Goal: Transaction & Acquisition: Purchase product/service

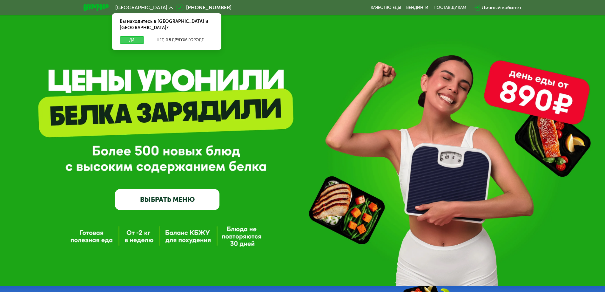
click at [132, 36] on button "Да" at bounding box center [132, 40] width 24 height 8
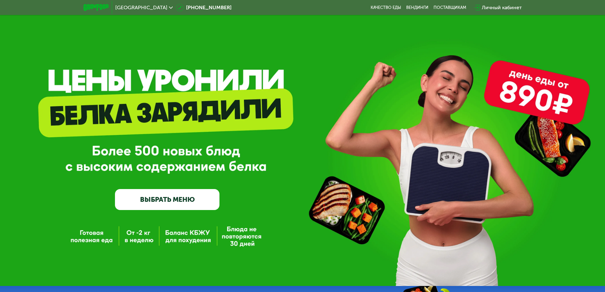
click at [190, 203] on link "ВЫБРАТЬ МЕНЮ" at bounding box center [167, 199] width 104 height 21
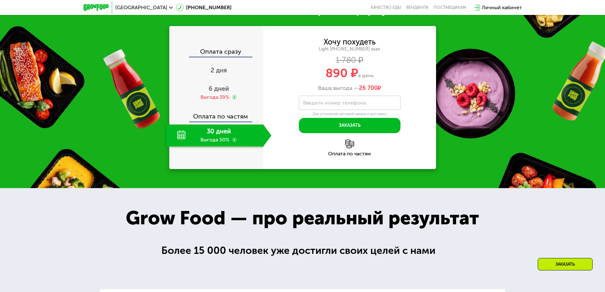
scroll to position [692, 0]
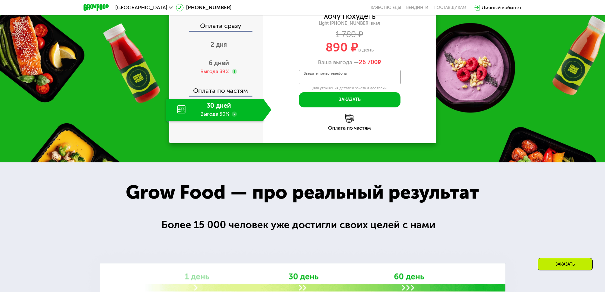
click at [369, 84] on input "Введите номер телефона" at bounding box center [350, 77] width 102 height 14
click at [380, 84] on input "Введите номер телефона" at bounding box center [350, 77] width 102 height 14
click at [282, 53] on div "890 ₽ в день" at bounding box center [349, 47] width 173 height 12
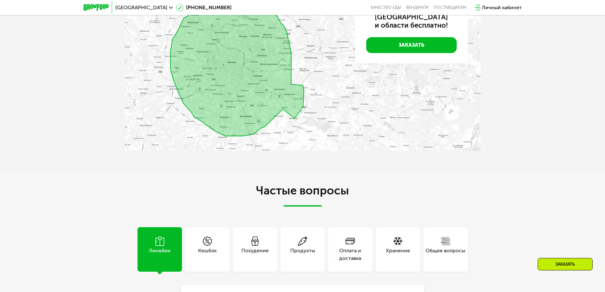
scroll to position [1613, 0]
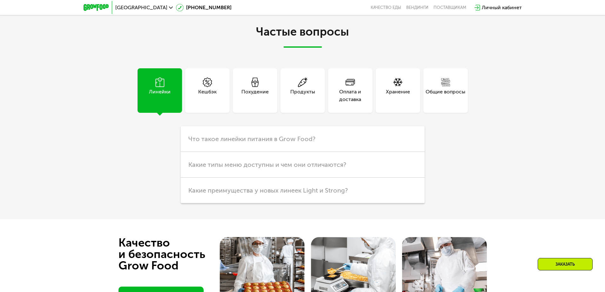
click at [252, 103] on div "Похудение" at bounding box center [254, 95] width 27 height 15
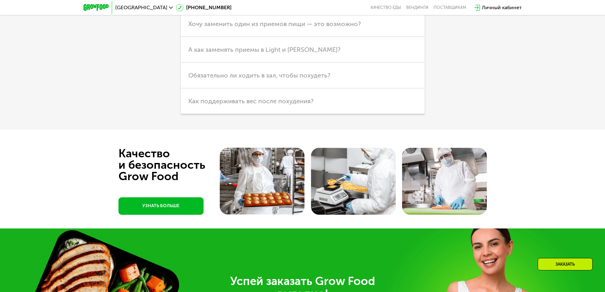
scroll to position [1836, 0]
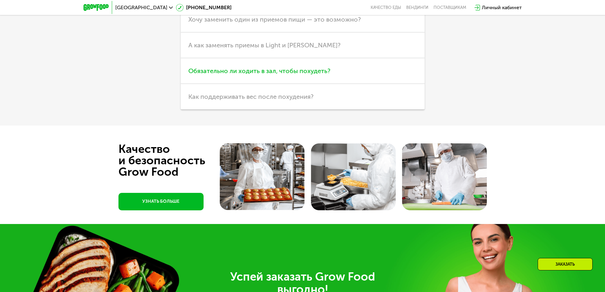
click at [243, 75] on span "Обязательно ли ходить в зал, чтобы похудеть?" at bounding box center [259, 71] width 142 height 8
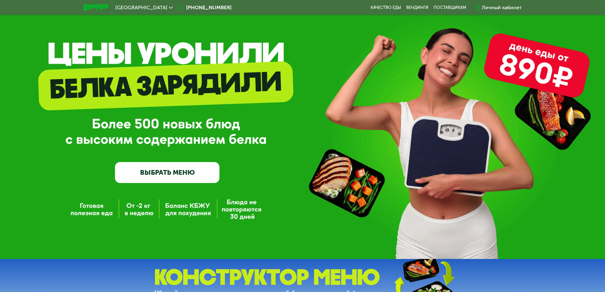
scroll to position [0, 0]
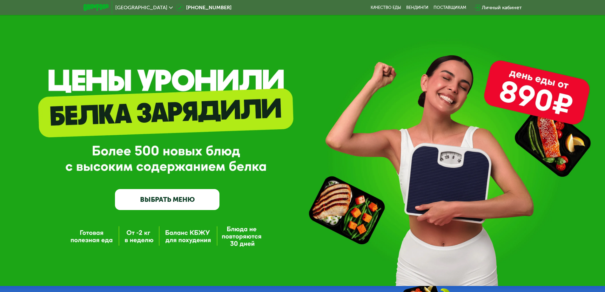
click at [171, 202] on link "ВЫБРАТЬ МЕНЮ" at bounding box center [167, 199] width 104 height 21
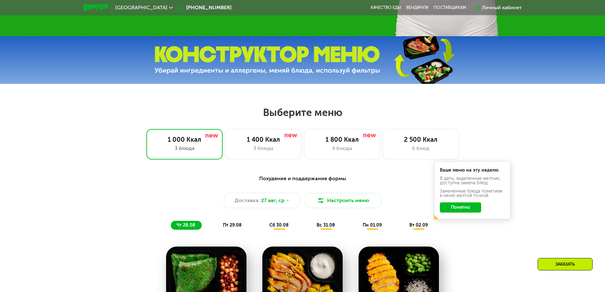
scroll to position [343, 0]
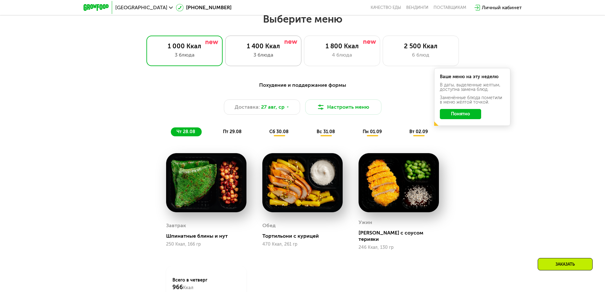
click at [262, 56] on div "3 блюда" at bounding box center [263, 55] width 63 height 8
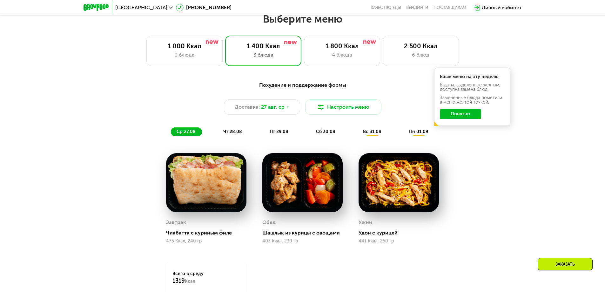
click at [234, 133] on span "чт 28.08" at bounding box center [232, 131] width 19 height 5
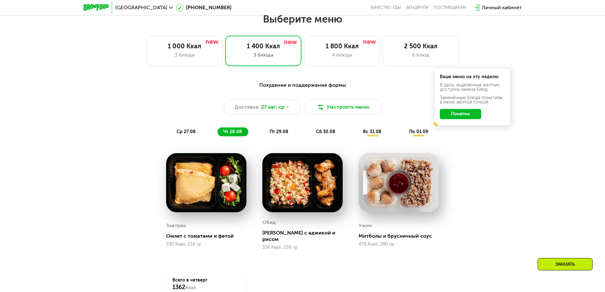
click at [276, 132] on span "пт 29.08" at bounding box center [279, 131] width 19 height 5
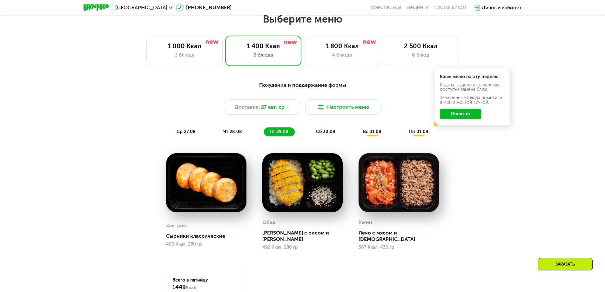
click at [323, 133] on span "сб 30.08" at bounding box center [325, 131] width 19 height 5
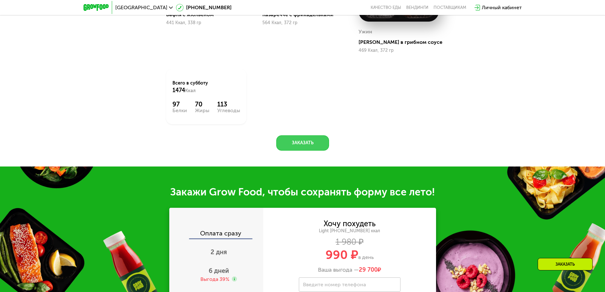
click at [306, 143] on button "Заказать" at bounding box center [302, 142] width 53 height 15
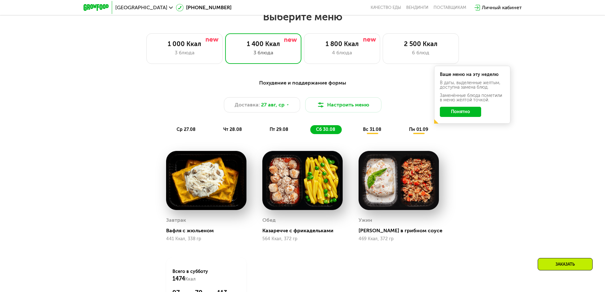
scroll to position [321, 0]
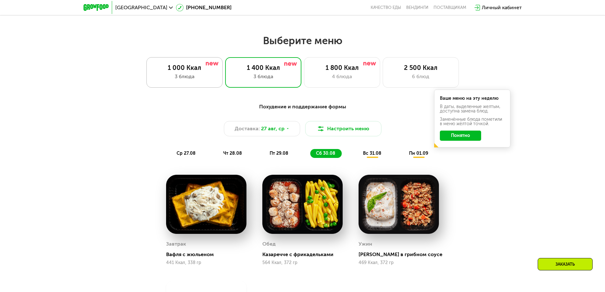
click at [198, 80] on div "3 блюда" at bounding box center [184, 77] width 63 height 8
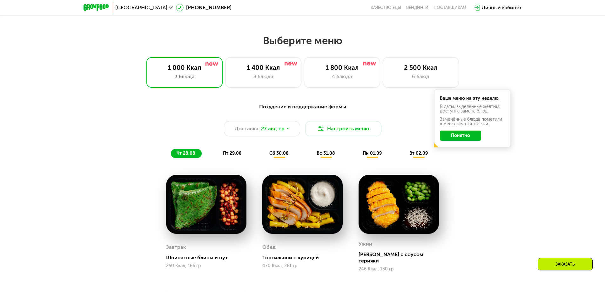
click at [427, 152] on div "вт 02.09" at bounding box center [419, 153] width 30 height 9
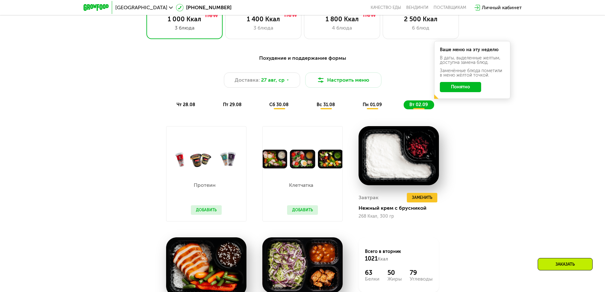
scroll to position [353, 0]
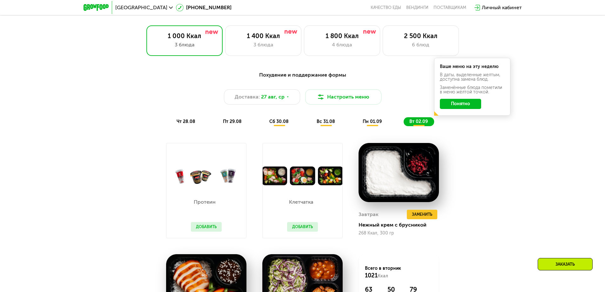
click at [370, 122] on span "пн 01.09" at bounding box center [372, 121] width 19 height 5
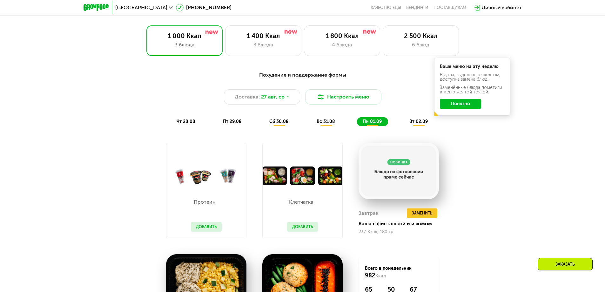
click at [327, 124] on span "вс 31.08" at bounding box center [326, 121] width 18 height 5
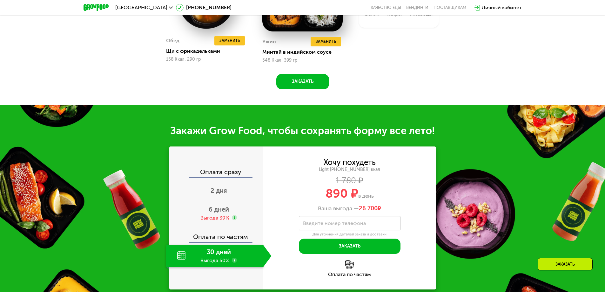
scroll to position [480, 0]
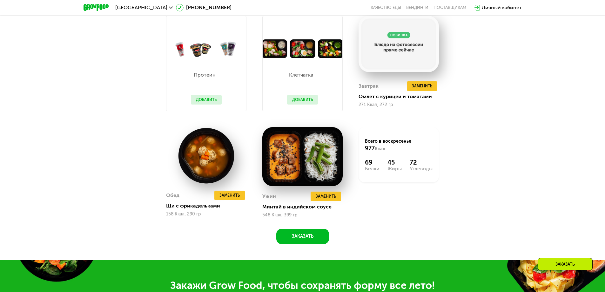
click at [300, 101] on button "Добавить" at bounding box center [302, 100] width 31 height 10
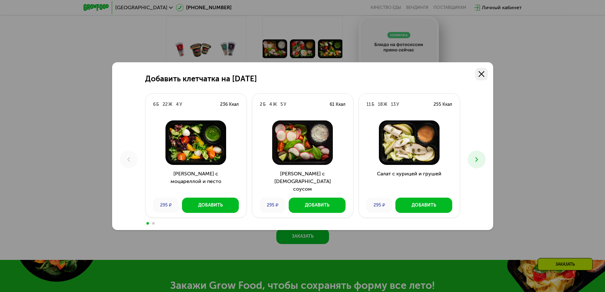
click at [480, 74] on use at bounding box center [482, 74] width 6 height 6
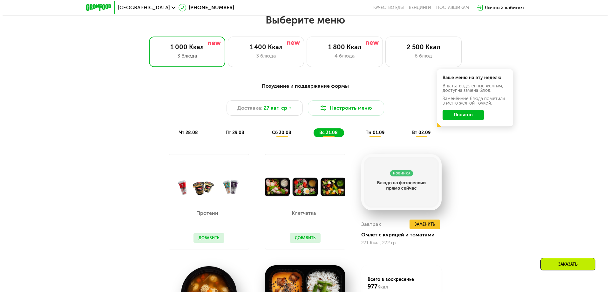
scroll to position [353, 0]
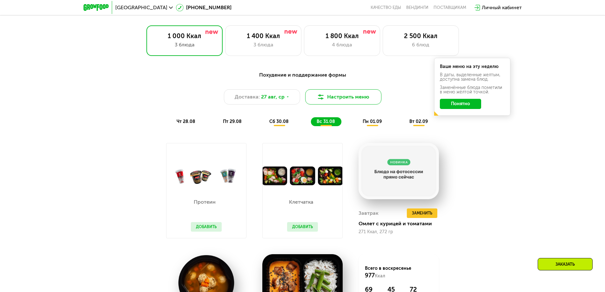
click at [359, 99] on button "Настроить меню" at bounding box center [343, 96] width 76 height 15
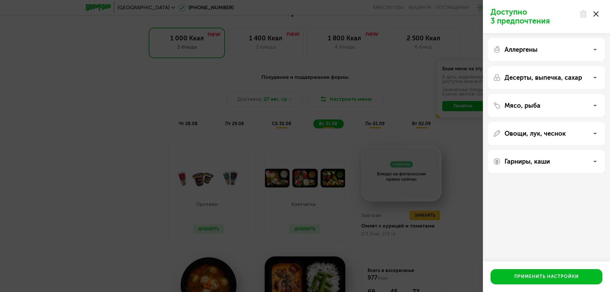
click at [597, 76] on div "Десерты, выпечка, сахар" at bounding box center [546, 78] width 107 height 8
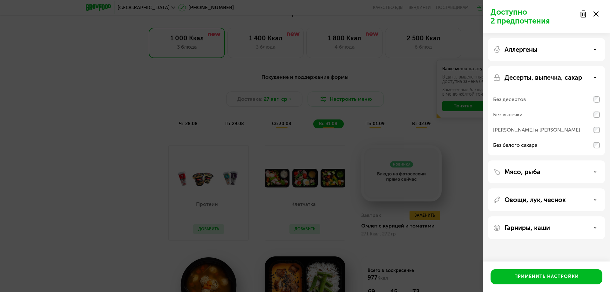
click at [596, 173] on icon at bounding box center [594, 171] width 3 height 3
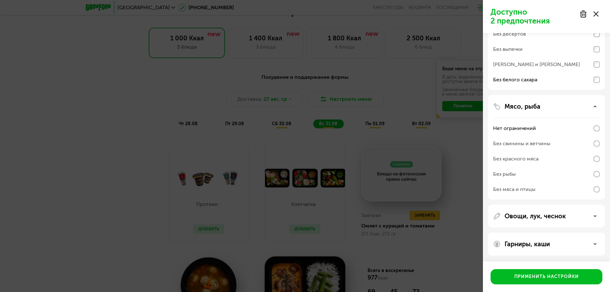
scroll to position [66, 0]
click at [594, 218] on div "Овощи, лук, чеснок" at bounding box center [546, 216] width 107 height 8
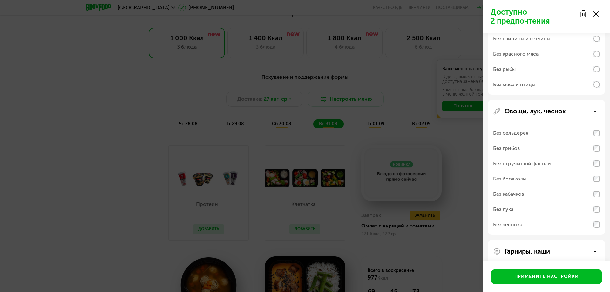
scroll to position [178, 0]
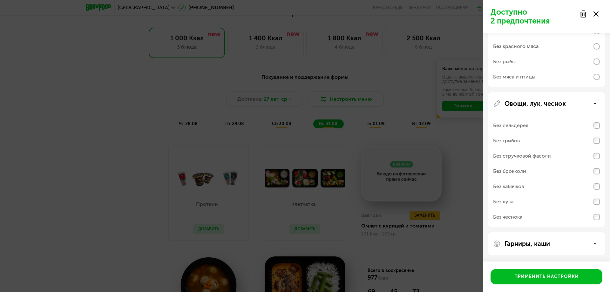
click at [595, 243] on use at bounding box center [595, 243] width 2 height 1
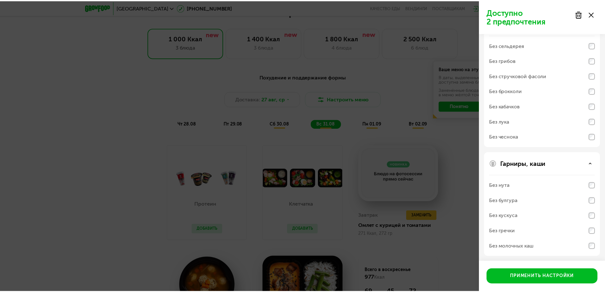
scroll to position [259, 0]
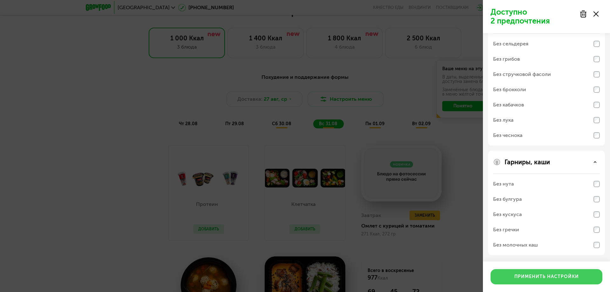
click at [544, 276] on div "Применить настройки" at bounding box center [546, 276] width 64 height 6
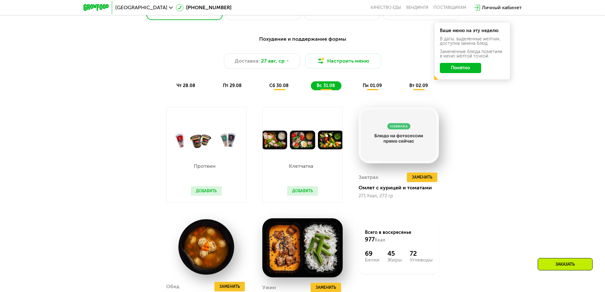
scroll to position [290, 0]
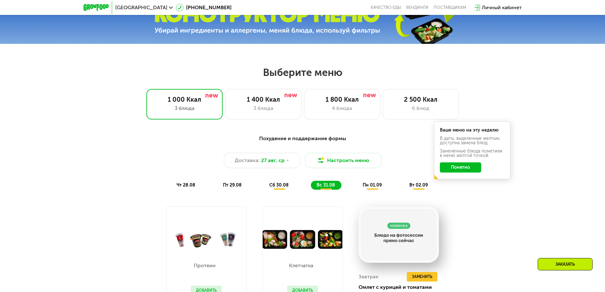
click at [275, 188] on span "сб 30.08" at bounding box center [278, 184] width 19 height 5
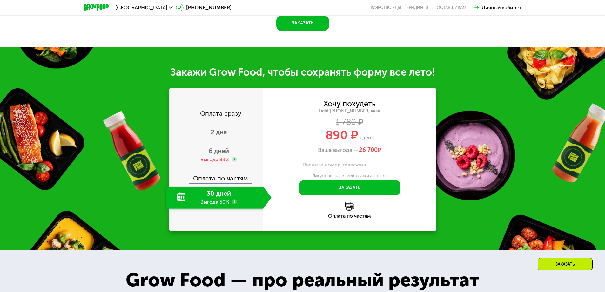
scroll to position [702, 0]
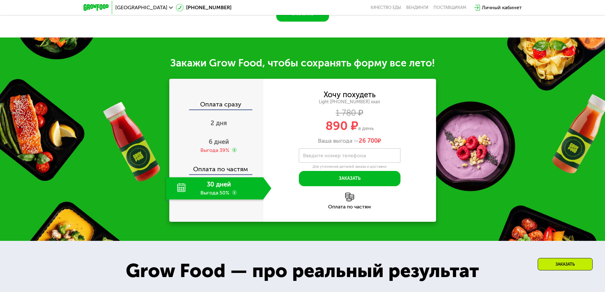
click at [326, 157] on label "Введите номер телефона" at bounding box center [334, 155] width 63 height 3
click at [326, 159] on input "Введите номер телефона" at bounding box center [350, 155] width 102 height 14
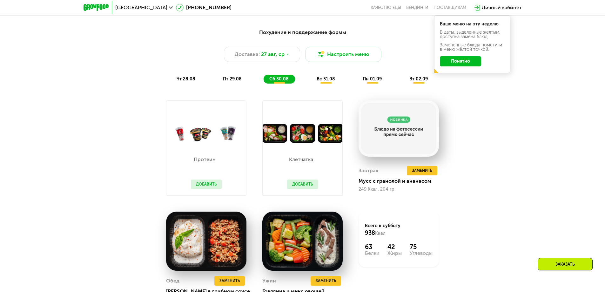
scroll to position [385, 0]
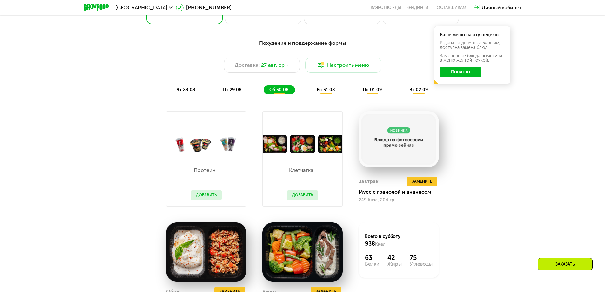
click at [264, 91] on div "пт 29.08" at bounding box center [279, 89] width 31 height 9
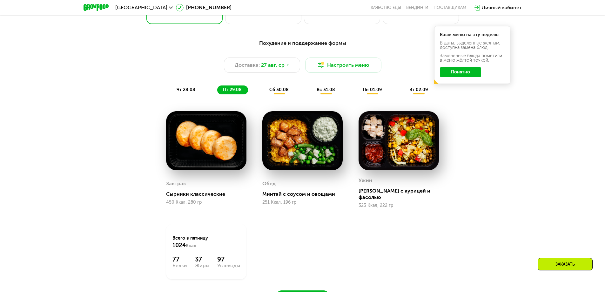
click at [184, 92] on span "чт 28.08" at bounding box center [186, 89] width 19 height 5
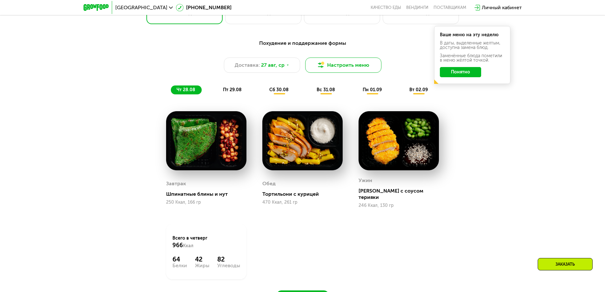
click at [331, 68] on button "Настроить меню" at bounding box center [343, 64] width 76 height 15
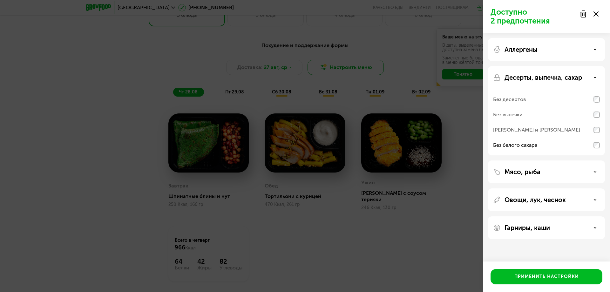
click at [331, 68] on div "Доступно 2 предпочтения Аллергены Десерты, выпечка, сахар Без десертов Без выпе…" at bounding box center [305, 146] width 610 height 292
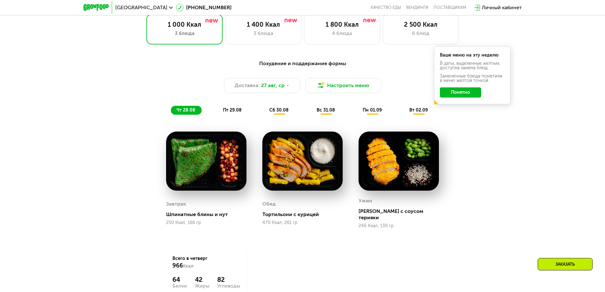
scroll to position [353, 0]
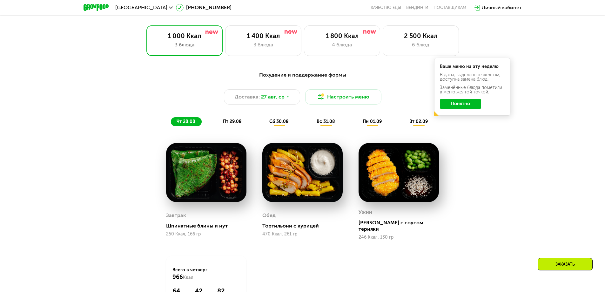
click at [450, 106] on button "Понятно" at bounding box center [460, 104] width 41 height 10
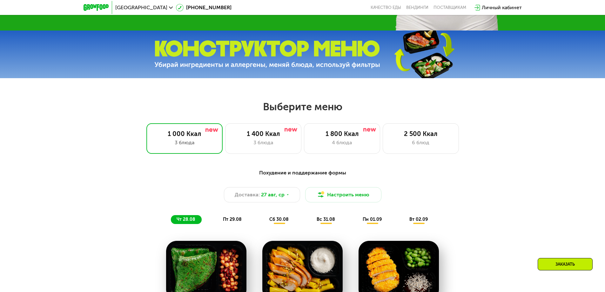
scroll to position [290, 0]
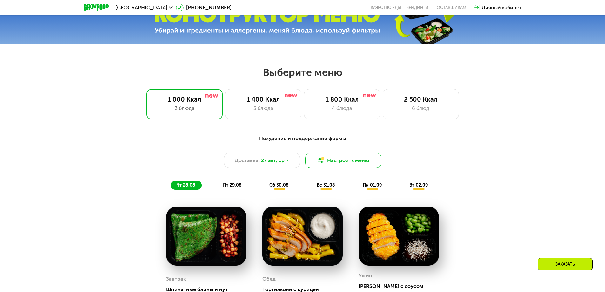
click at [346, 164] on button "Настроить меню" at bounding box center [343, 160] width 76 height 15
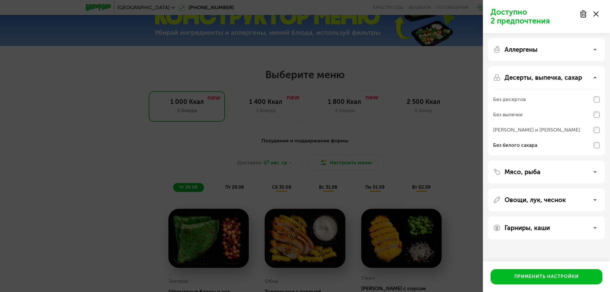
click at [595, 47] on div "Аллергены" at bounding box center [546, 50] width 107 height 8
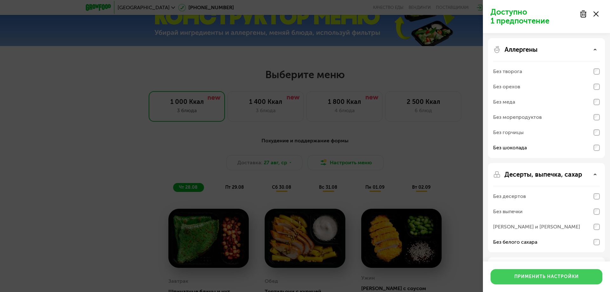
click at [530, 279] on div "Применить настройки" at bounding box center [546, 276] width 64 height 6
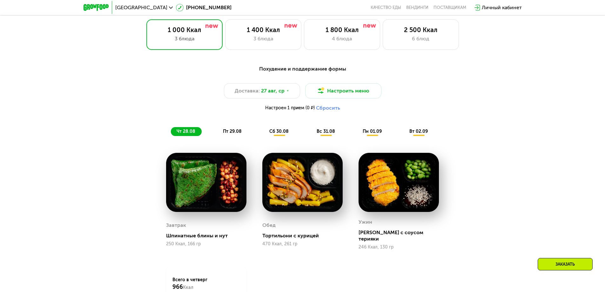
scroll to position [385, 0]
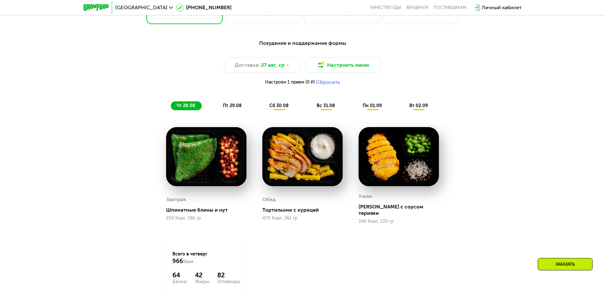
click at [238, 108] on span "пт 29.08" at bounding box center [232, 105] width 19 height 5
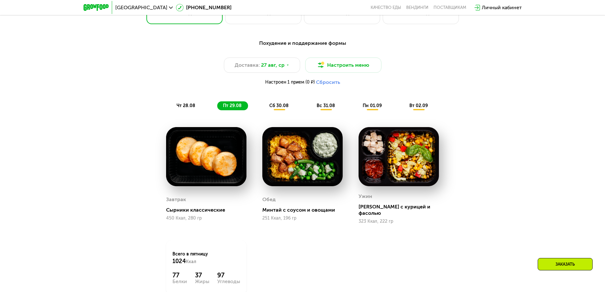
click at [328, 107] on span "вс 31.08" at bounding box center [326, 105] width 18 height 5
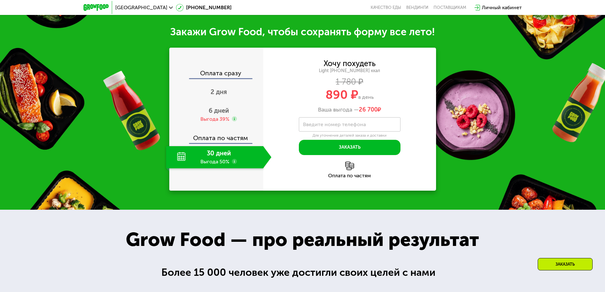
scroll to position [734, 0]
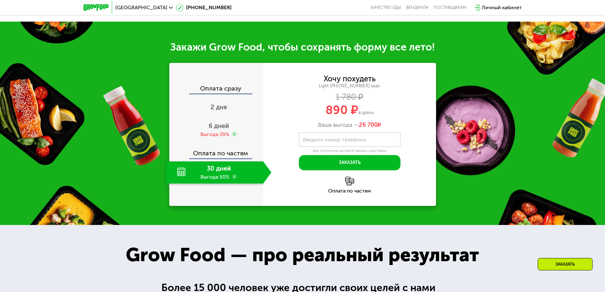
click at [488, 6] on div "Личный кабинет" at bounding box center [502, 8] width 40 height 8
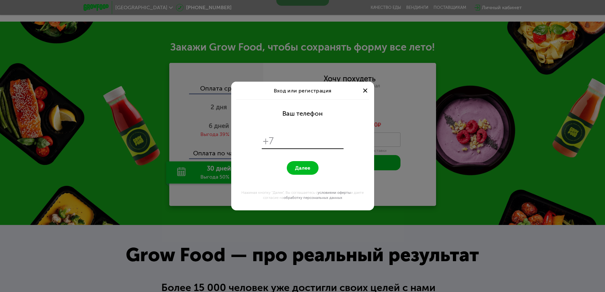
scroll to position [0, 0]
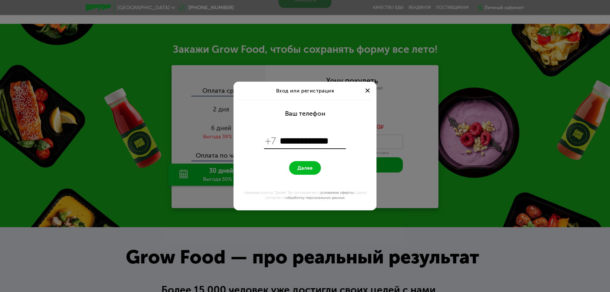
type input "**********"
click at [311, 167] on span "Далее" at bounding box center [304, 168] width 15 height 6
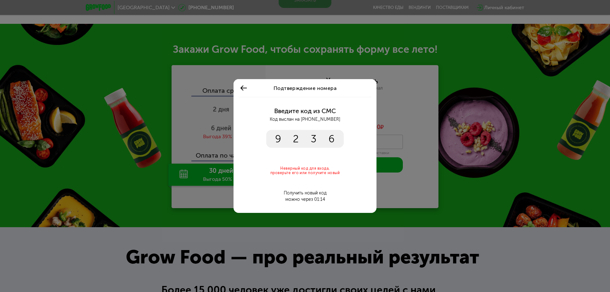
click at [336, 135] on input "****" at bounding box center [304, 139] width 77 height 18
drag, startPoint x: 333, startPoint y: 139, endPoint x: 328, endPoint y: 138, distance: 5.4
click at [333, 139] on input "****" at bounding box center [304, 139] width 77 height 18
click at [328, 138] on input "****" at bounding box center [304, 139] width 77 height 18
click at [337, 137] on input "****" at bounding box center [304, 139] width 77 height 18
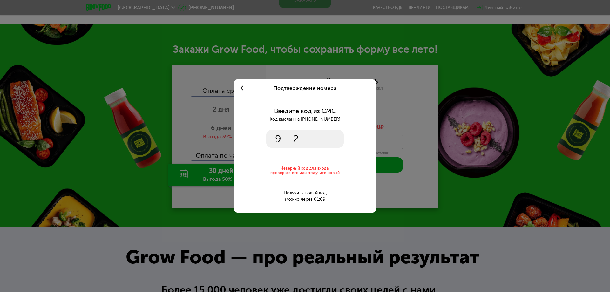
type input "****"
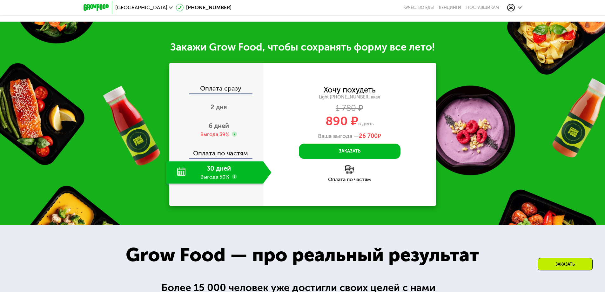
scroll to position [741, 0]
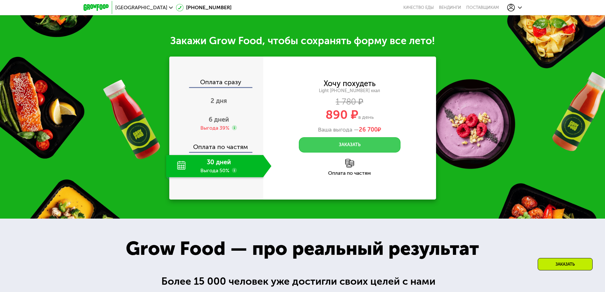
click at [353, 148] on button "Заказать" at bounding box center [350, 144] width 102 height 15
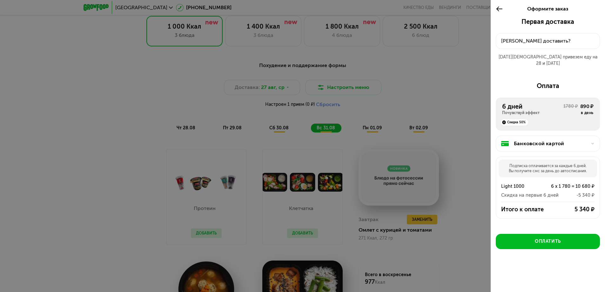
scroll to position [328, 0]
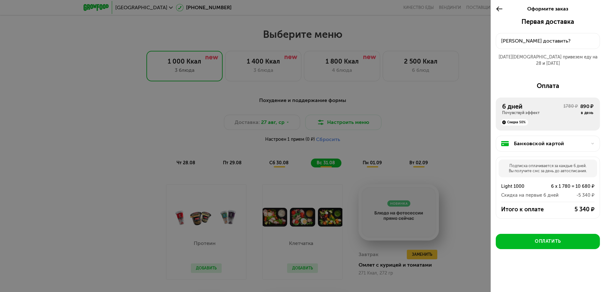
click at [499, 7] on use at bounding box center [499, 8] width 6 height 5
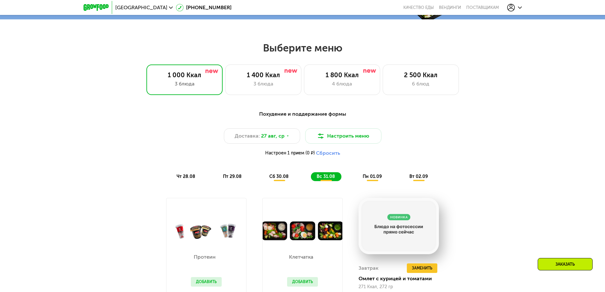
scroll to position [313, 0]
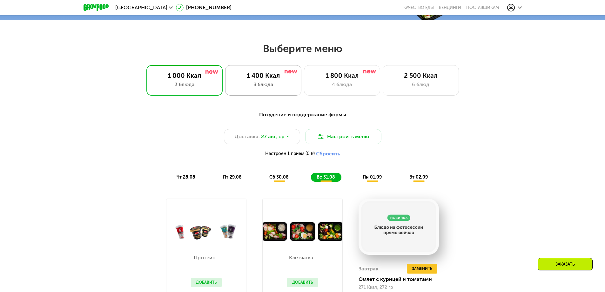
click at [250, 79] on div "1 400 Ккал" at bounding box center [263, 76] width 63 height 8
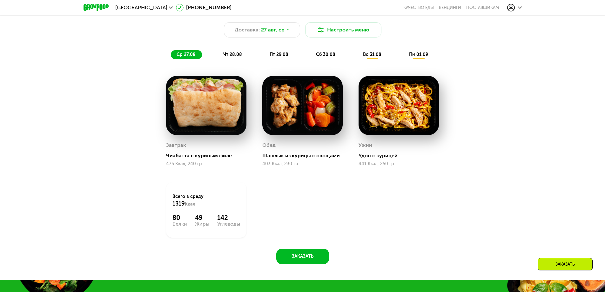
scroll to position [409, 0]
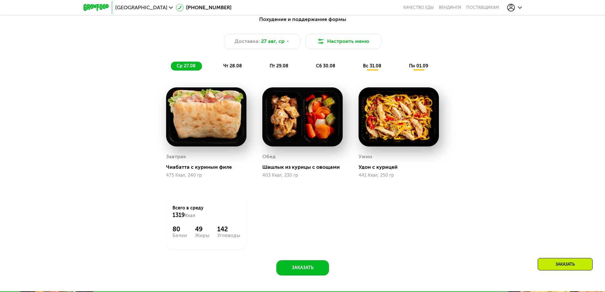
click at [228, 66] on span "чт 28.08" at bounding box center [232, 65] width 19 height 5
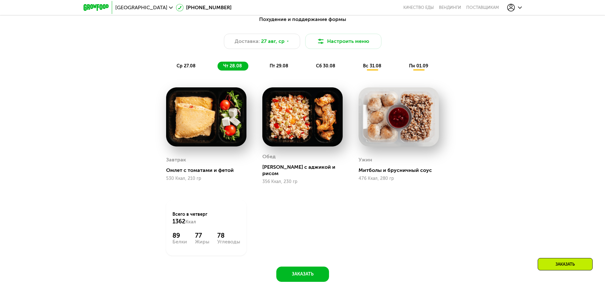
click at [280, 67] on span "пт 29.08" at bounding box center [279, 65] width 19 height 5
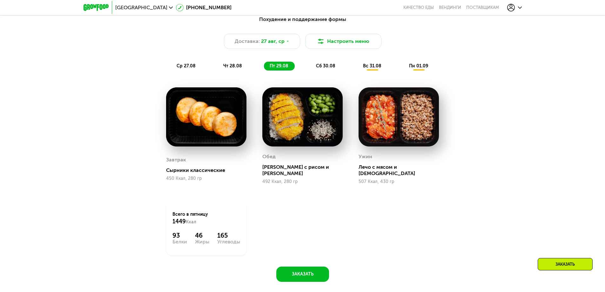
click at [329, 68] on span "сб 30.08" at bounding box center [325, 65] width 19 height 5
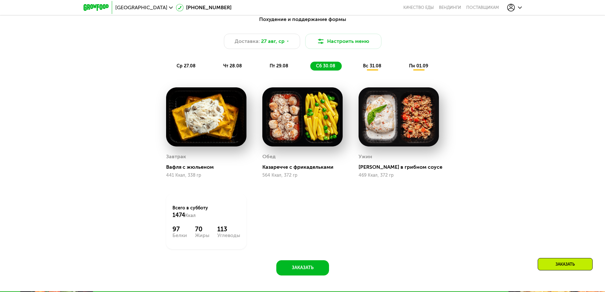
click at [403, 69] on div "вс 31.08" at bounding box center [418, 66] width 31 height 9
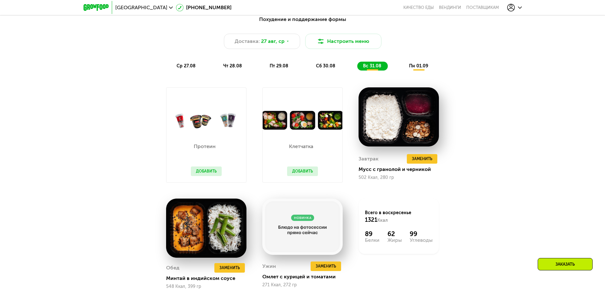
click at [417, 69] on span "пн 01.09" at bounding box center [418, 65] width 19 height 5
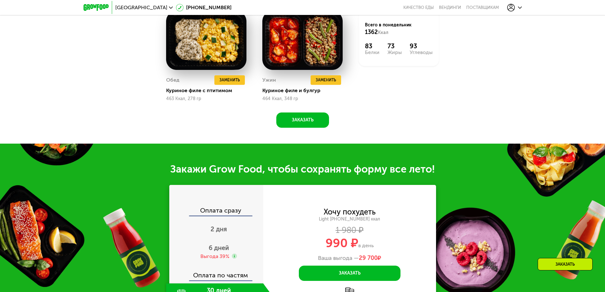
scroll to position [536, 0]
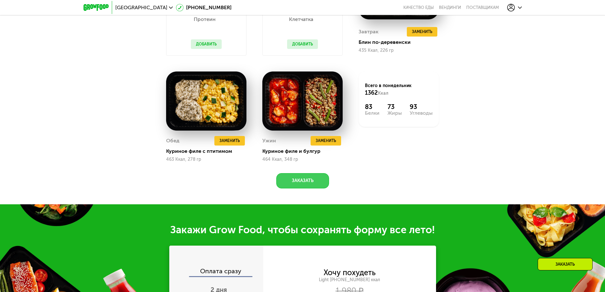
click at [299, 185] on button "Заказать" at bounding box center [302, 180] width 53 height 15
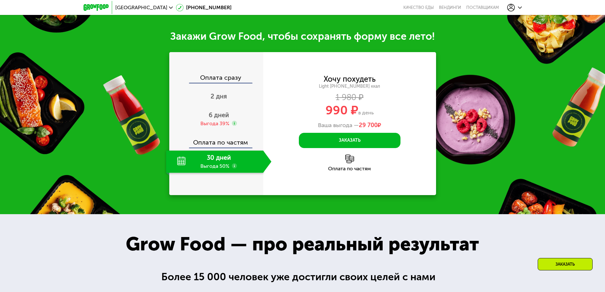
scroll to position [742, 0]
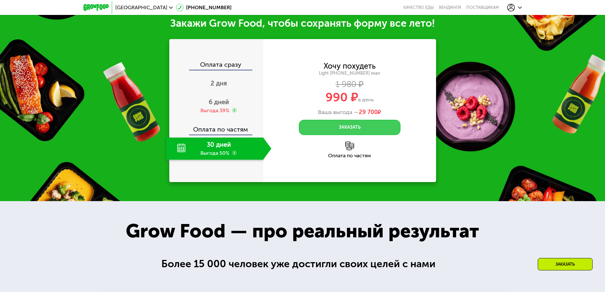
click at [362, 126] on button "Заказать" at bounding box center [350, 127] width 102 height 15
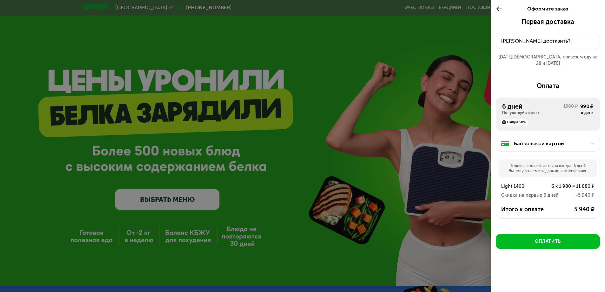
click at [592, 142] on icon at bounding box center [593, 144] width 4 height 4
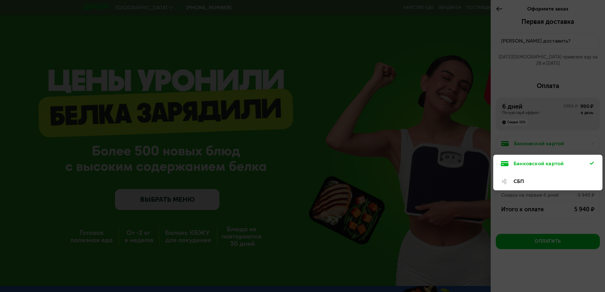
click at [592, 137] on div at bounding box center [302, 146] width 605 height 292
